Goal: Task Accomplishment & Management: Use online tool/utility

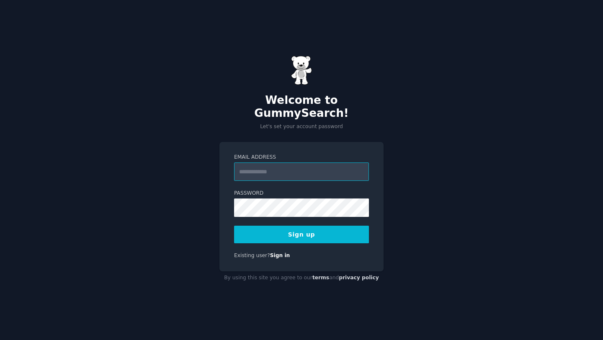
click at [299, 164] on input "Email Address" at bounding box center [301, 172] width 135 height 18
type input "**********"
click at [309, 233] on button "Sign up" at bounding box center [301, 235] width 135 height 18
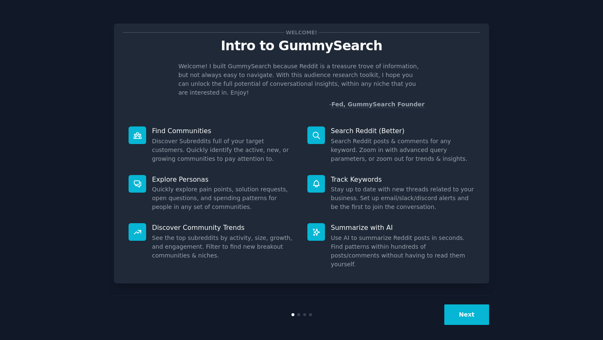
click at [457, 318] on button "Next" at bounding box center [467, 315] width 45 height 21
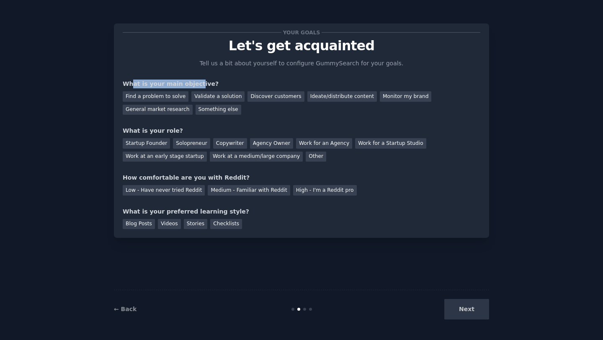
drag, startPoint x: 132, startPoint y: 83, endPoint x: 192, endPoint y: 83, distance: 59.5
click at [192, 83] on div "What is your main objective?" at bounding box center [302, 84] width 358 height 9
click at [474, 315] on div "Next" at bounding box center [426, 309] width 125 height 21
click at [205, 96] on div "Validate a solution" at bounding box center [218, 96] width 53 height 10
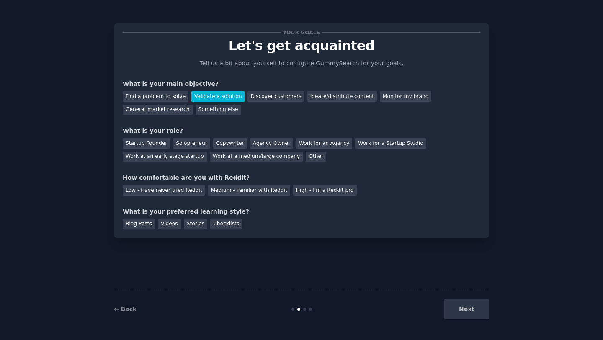
click at [453, 309] on div "Next" at bounding box center [426, 309] width 125 height 21
click at [481, 313] on div "Next" at bounding box center [426, 309] width 125 height 21
click at [186, 147] on div "Solopreneur" at bounding box center [191, 143] width 37 height 10
click at [232, 194] on div "Medium - Familiar with Reddit" at bounding box center [249, 190] width 82 height 10
click at [217, 222] on div "Checklists" at bounding box center [226, 224] width 32 height 10
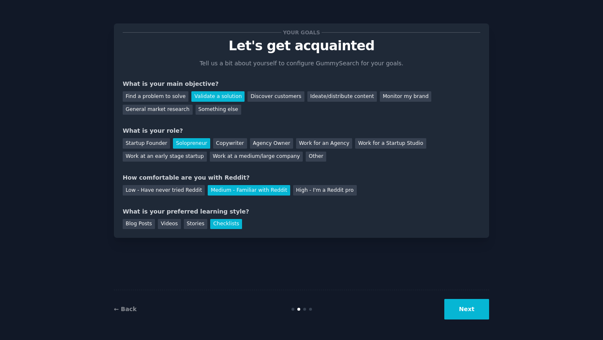
click at [459, 318] on button "Next" at bounding box center [467, 309] width 45 height 21
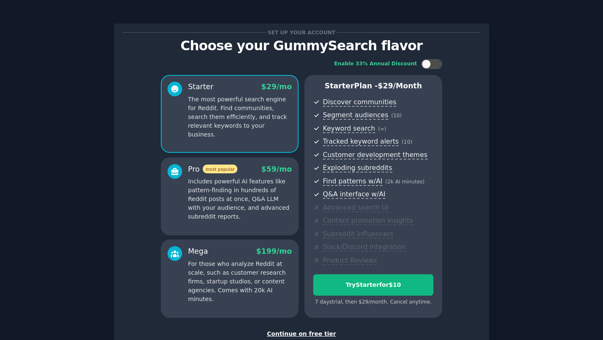
click at [291, 336] on div "Continue on free tier" at bounding box center [302, 334] width 358 height 9
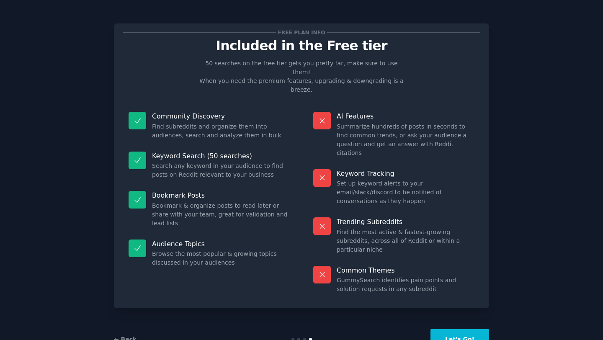
click at [460, 329] on button "Let's Go!" at bounding box center [460, 339] width 59 height 21
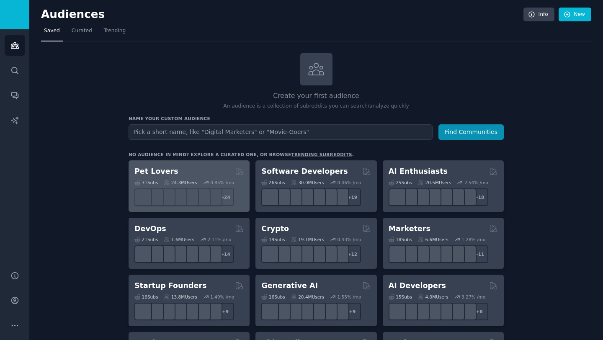
scroll to position [72, 0]
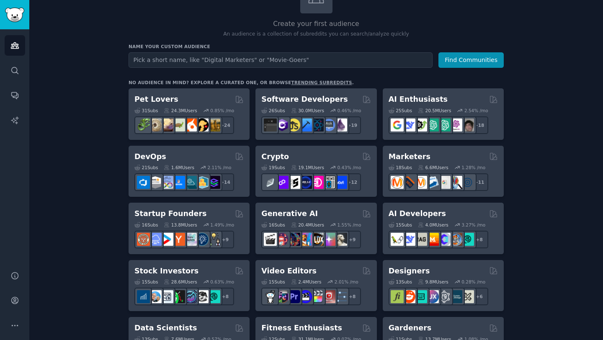
click at [311, 61] on input "text" at bounding box center [281, 60] width 304 height 16
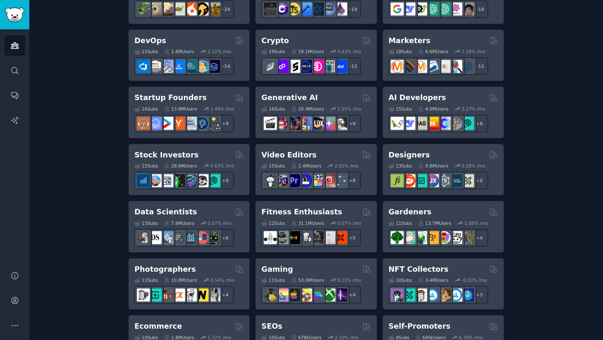
scroll to position [190, 0]
